Goal: Navigation & Orientation: Find specific page/section

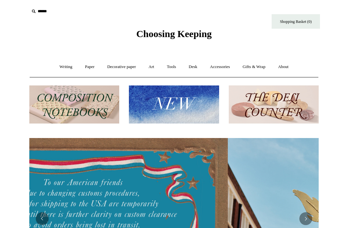
click at [150, 66] on link "Art +" at bounding box center [151, 66] width 17 height 17
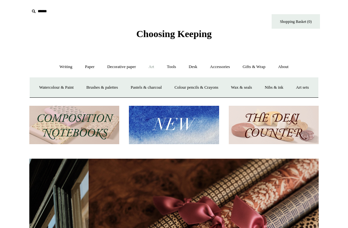
scroll to position [0, 578]
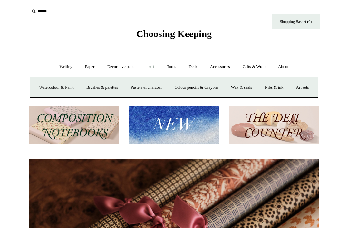
click at [84, 68] on link "Paper +" at bounding box center [89, 66] width 21 height 17
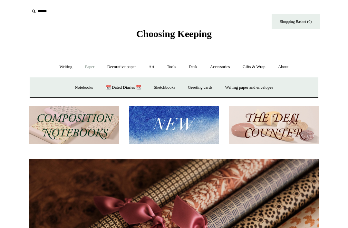
click at [114, 65] on link "Decorative paper +" at bounding box center [121, 66] width 40 height 17
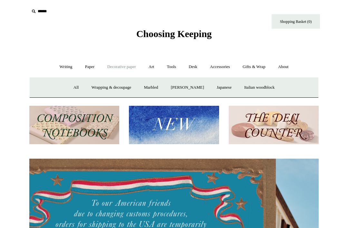
scroll to position [0, 0]
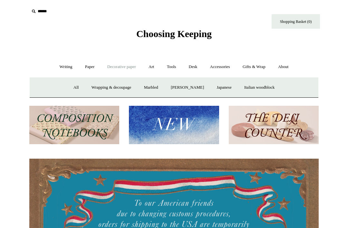
click at [153, 69] on link "Art +" at bounding box center [151, 66] width 17 height 17
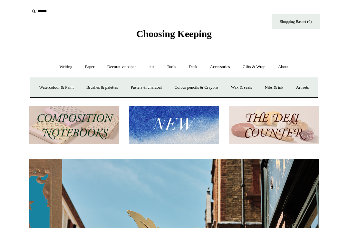
scroll to position [0, 289]
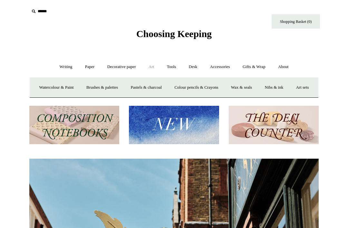
click at [83, 66] on link "Paper +" at bounding box center [89, 66] width 21 height 17
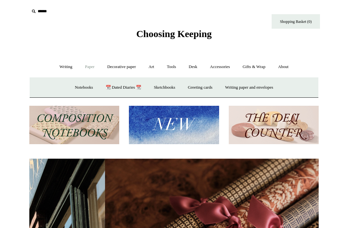
click at [59, 64] on link "Writing +" at bounding box center [66, 66] width 24 height 17
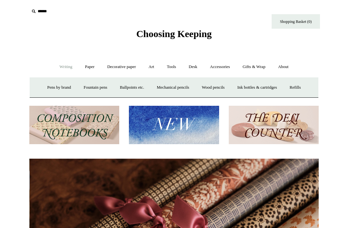
scroll to position [0, 578]
click at [171, 88] on link "Mechanical pencils +" at bounding box center [173, 87] width 44 height 17
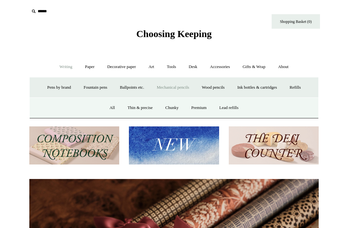
click at [108, 107] on link "All" at bounding box center [112, 107] width 17 height 17
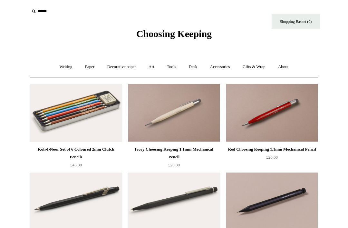
click at [172, 66] on link "Tools +" at bounding box center [171, 66] width 21 height 17
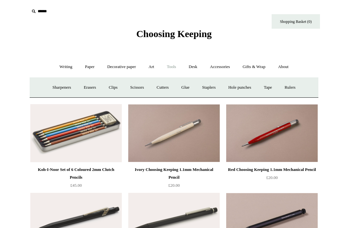
click at [196, 67] on link "Desk +" at bounding box center [193, 66] width 20 height 17
click at [215, 66] on link "Accessories +" at bounding box center [220, 66] width 32 height 17
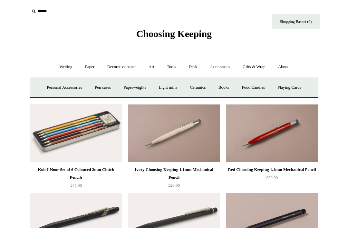
click at [193, 67] on link "Desk +" at bounding box center [193, 66] width 20 height 17
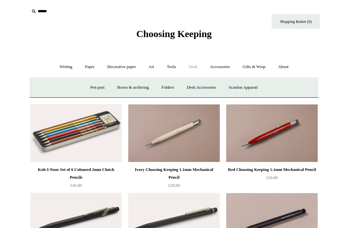
click at [91, 88] on link "Pen pots" at bounding box center [97, 87] width 26 height 17
